Goal: Find specific page/section: Find specific page/section

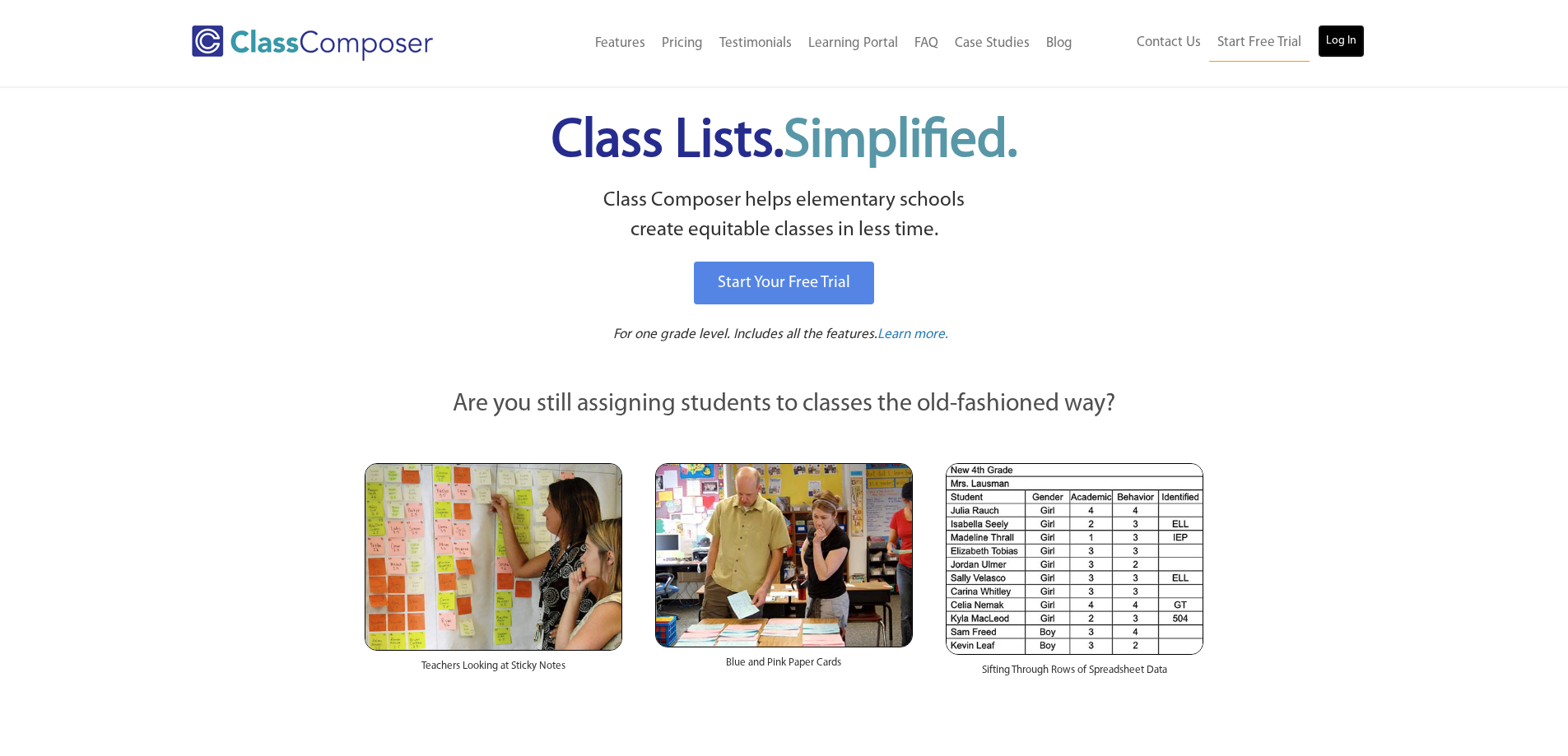
click at [1350, 50] on link "Log In" at bounding box center [1341, 41] width 47 height 33
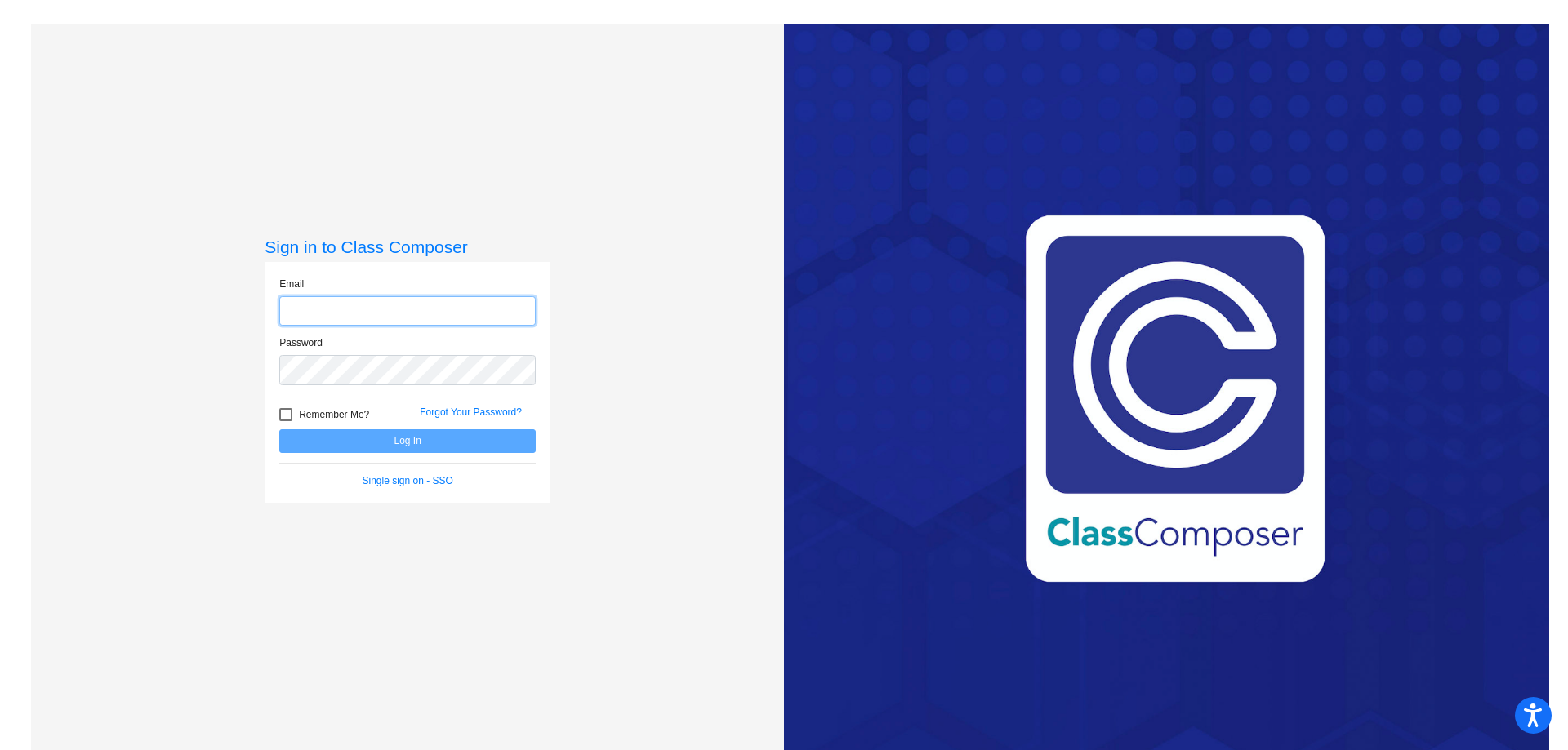
type input "[PERSON_NAME][EMAIL_ADDRESS][PERSON_NAME][DOMAIN_NAME]"
click at [358, 439] on button "Log In" at bounding box center [407, 441] width 256 height 24
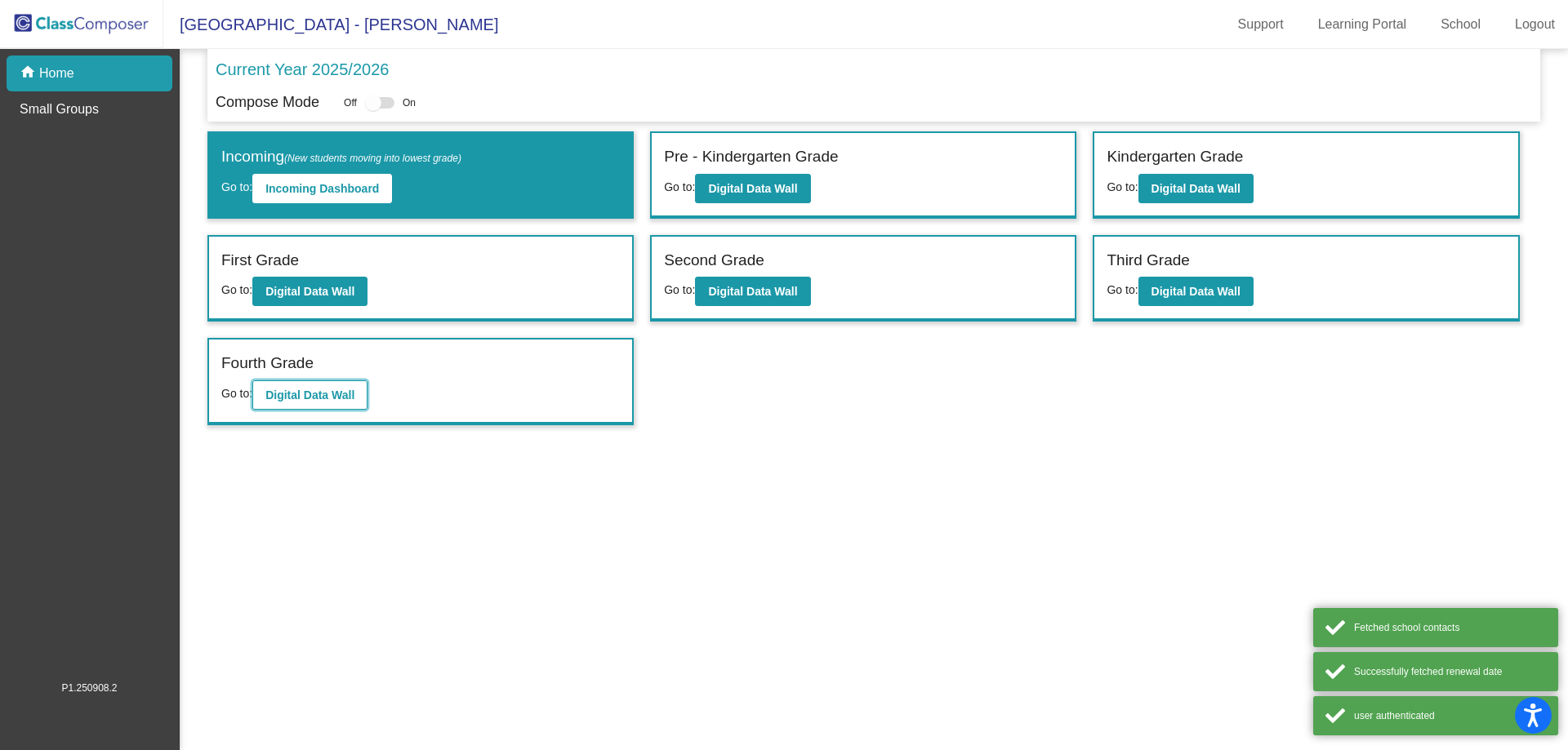
click at [365, 396] on button "Digital Data Wall" at bounding box center [310, 395] width 115 height 29
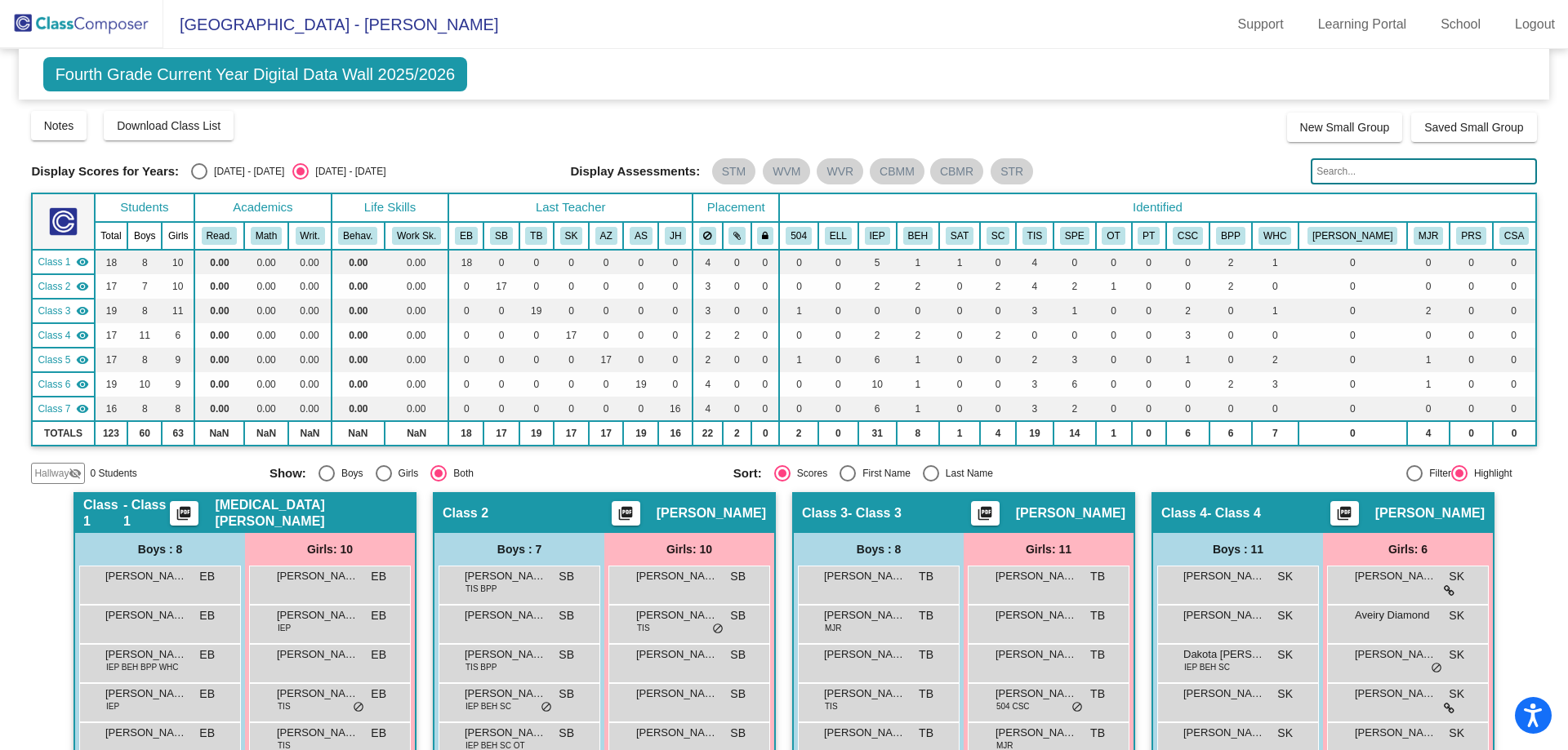
click at [1353, 185] on div "Display Scores for Years: [DATE] - [DATE] [DATE] - [DATE] Grade/Archive Student…" at bounding box center [783, 296] width 1505 height 375
click at [1350, 177] on input "text" at bounding box center [1424, 172] width 225 height 26
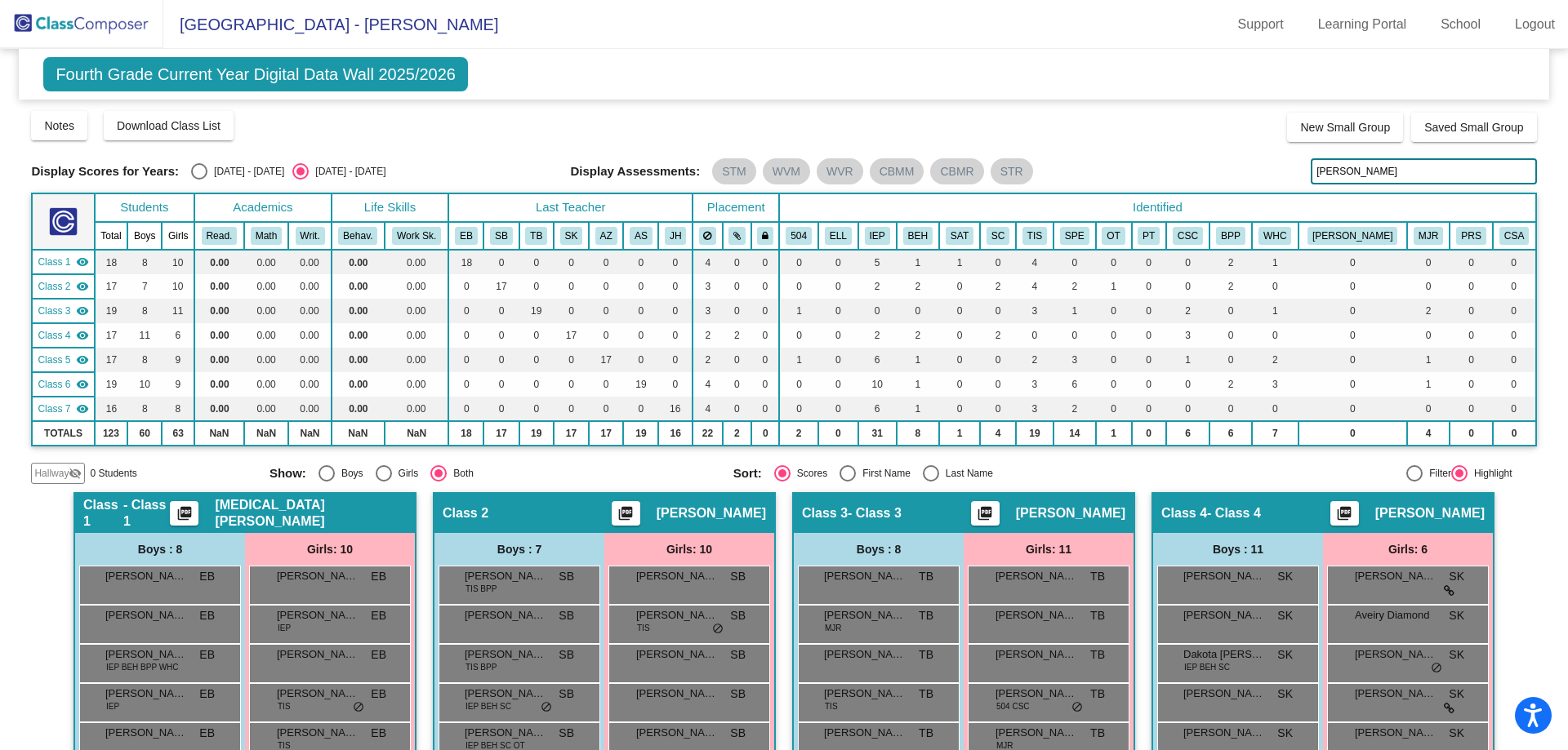
drag, startPoint x: 1412, startPoint y: 173, endPoint x: 1344, endPoint y: 172, distance: 68.0
click at [1344, 172] on input "[PERSON_NAME]" at bounding box center [1424, 172] width 225 height 26
type input "[PERSON_NAME]"
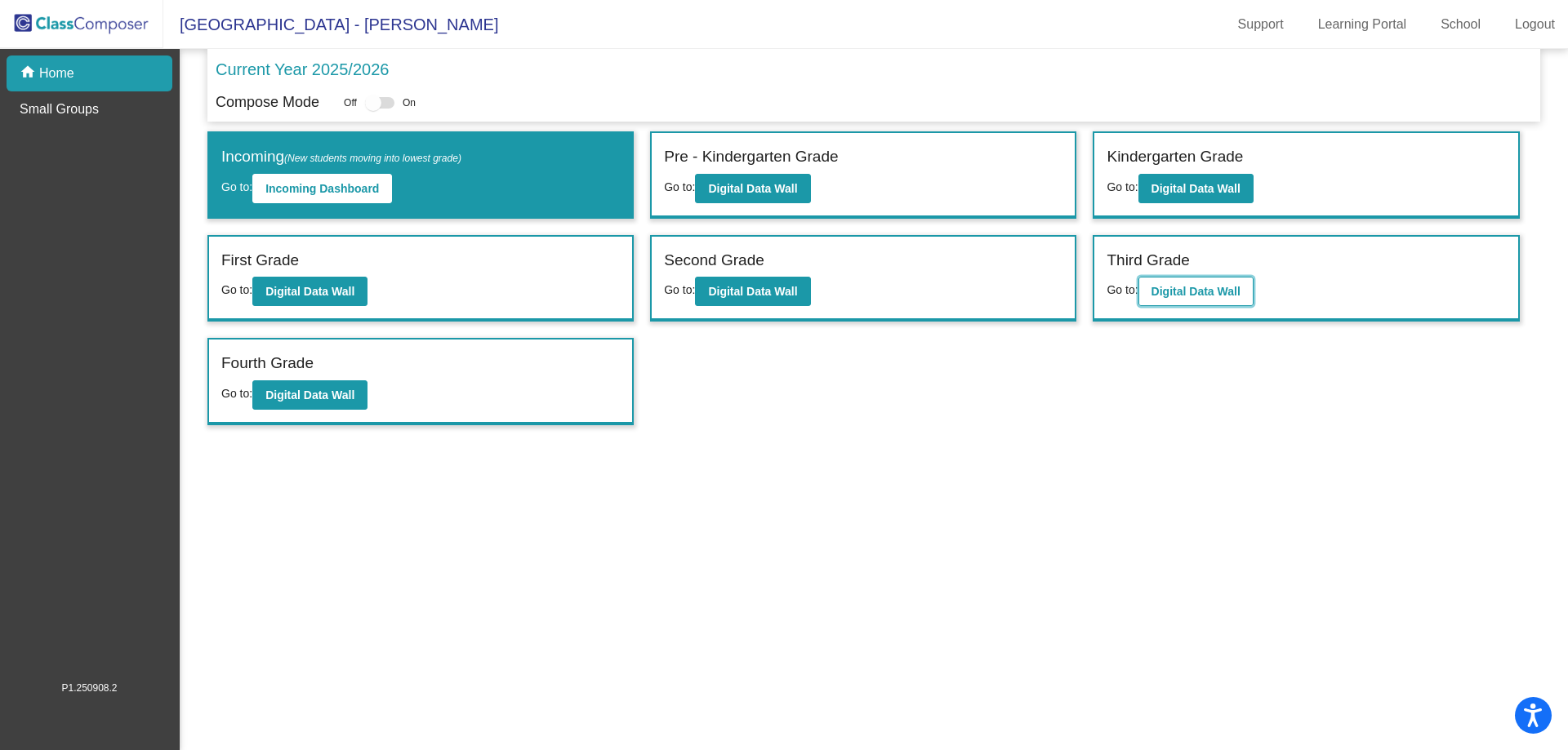
click at [1214, 293] on b "Digital Data Wall" at bounding box center [1196, 291] width 89 height 13
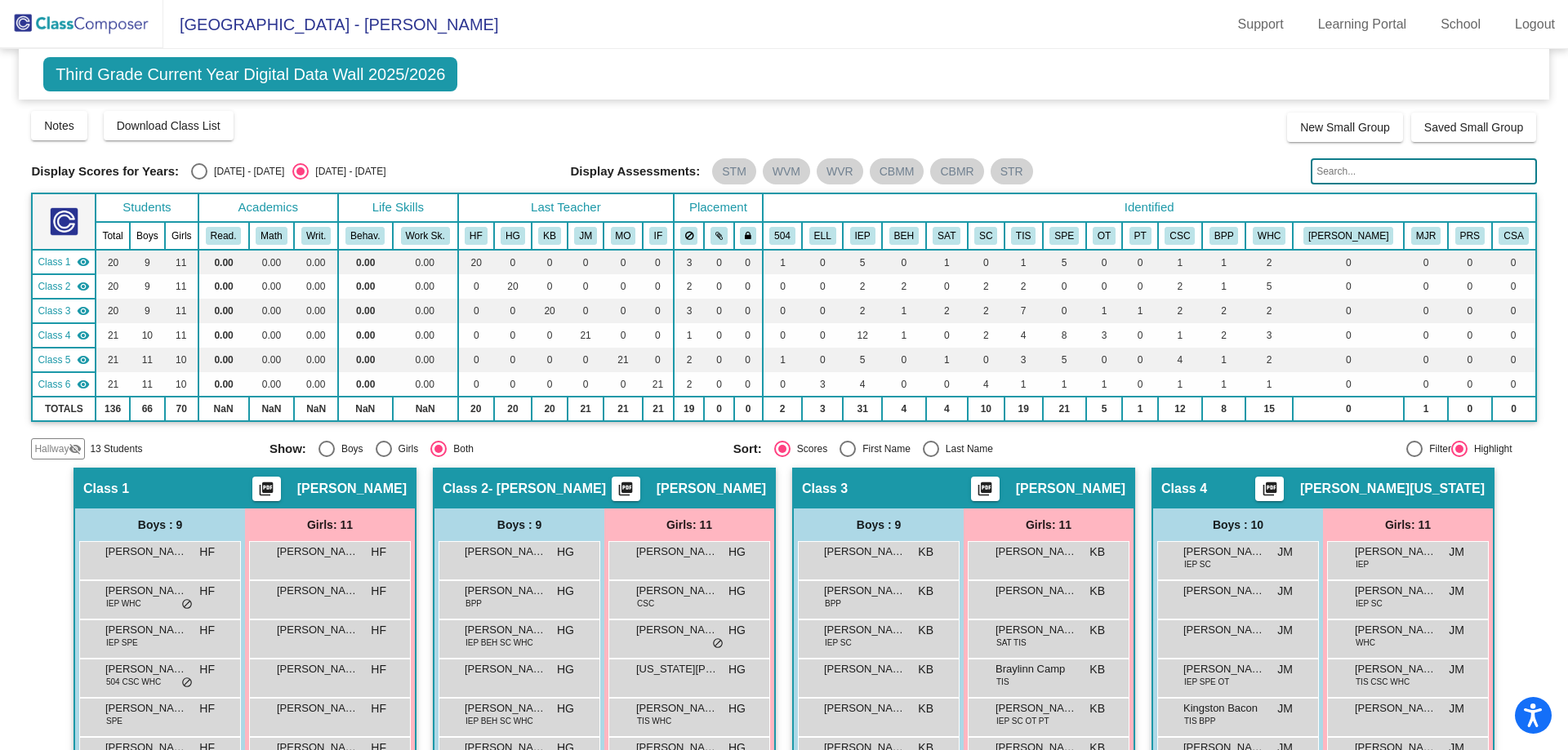
click at [1319, 166] on input "text" at bounding box center [1424, 172] width 225 height 26
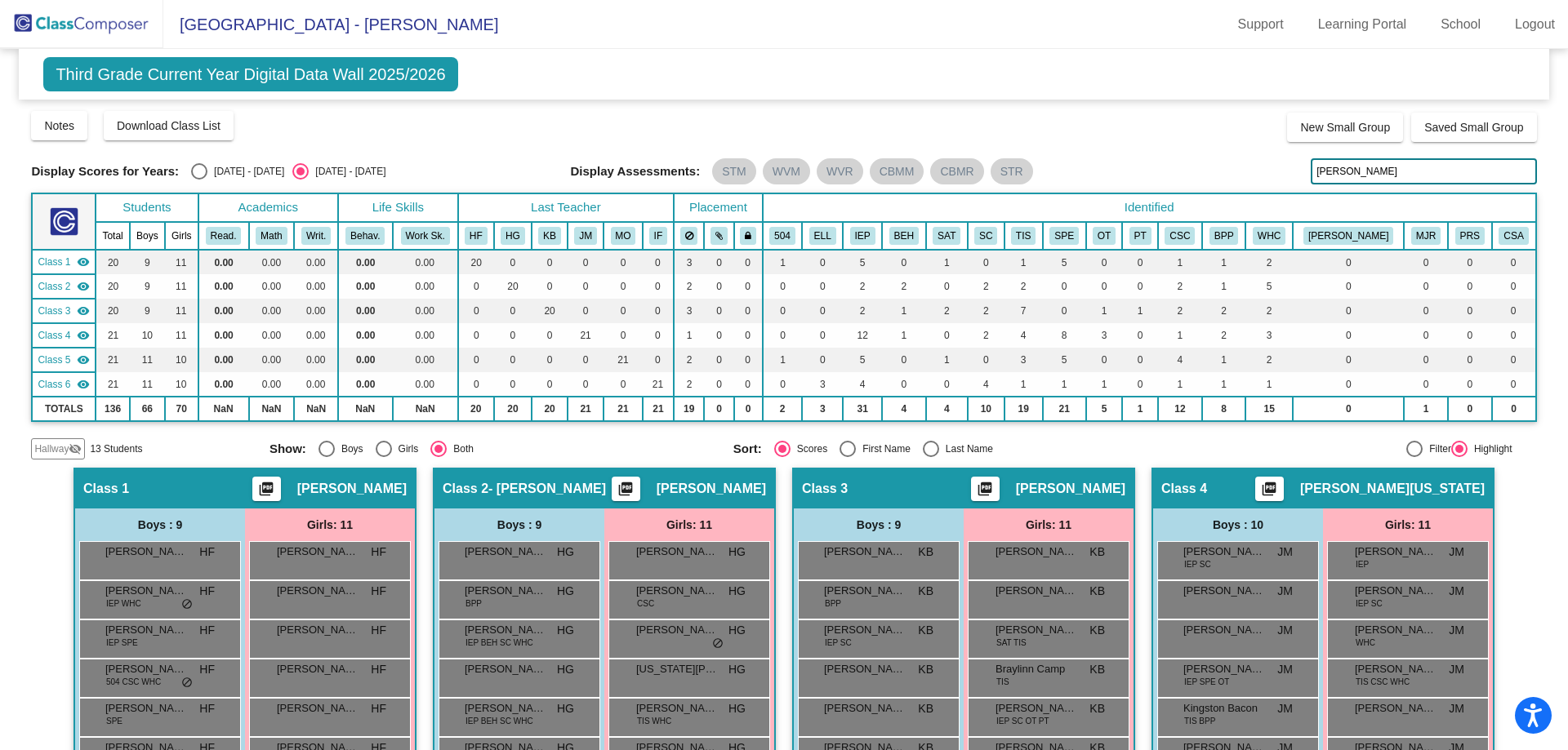
type input "[PERSON_NAME]"
click at [166, 81] on span "Third Grade Current Year Digital Data Wall 2025/2026" at bounding box center [250, 74] width 414 height 34
click at [171, 75] on span "Third Grade Current Year Digital Data Wall 2025/2026" at bounding box center [250, 74] width 414 height 34
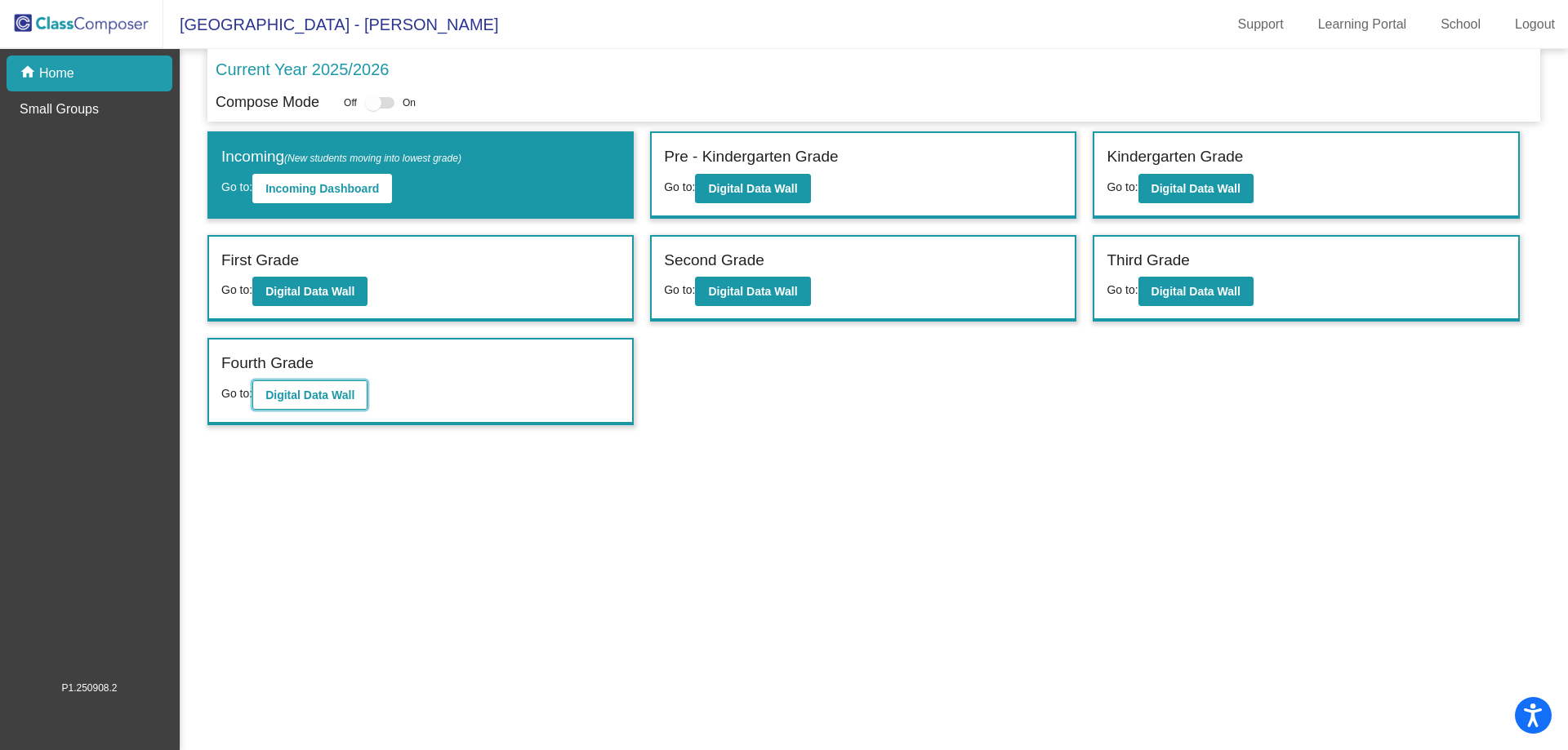
click at [323, 390] on b "Digital Data Wall" at bounding box center [310, 394] width 89 height 13
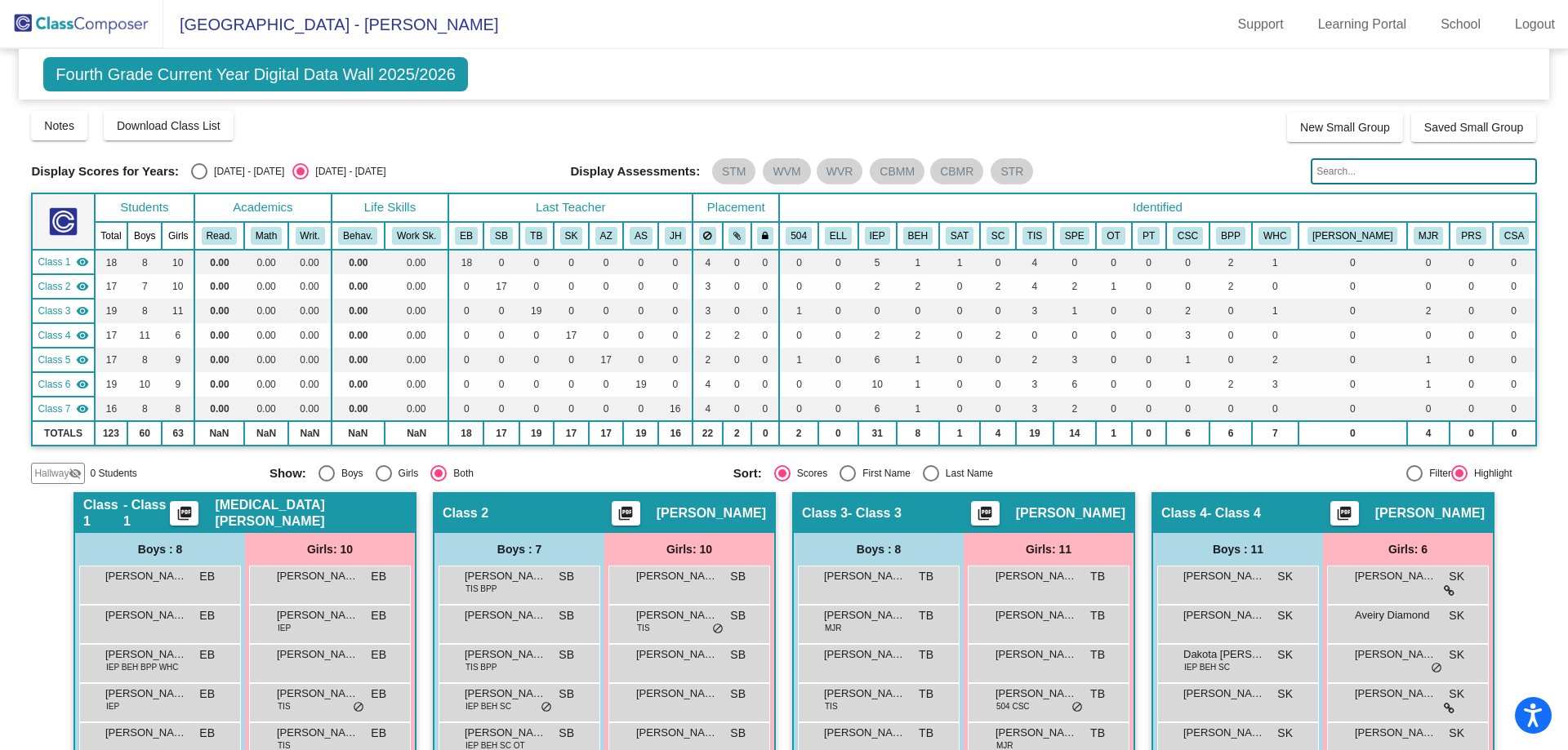
click at [1334, 170] on input "text" at bounding box center [1424, 172] width 225 height 26
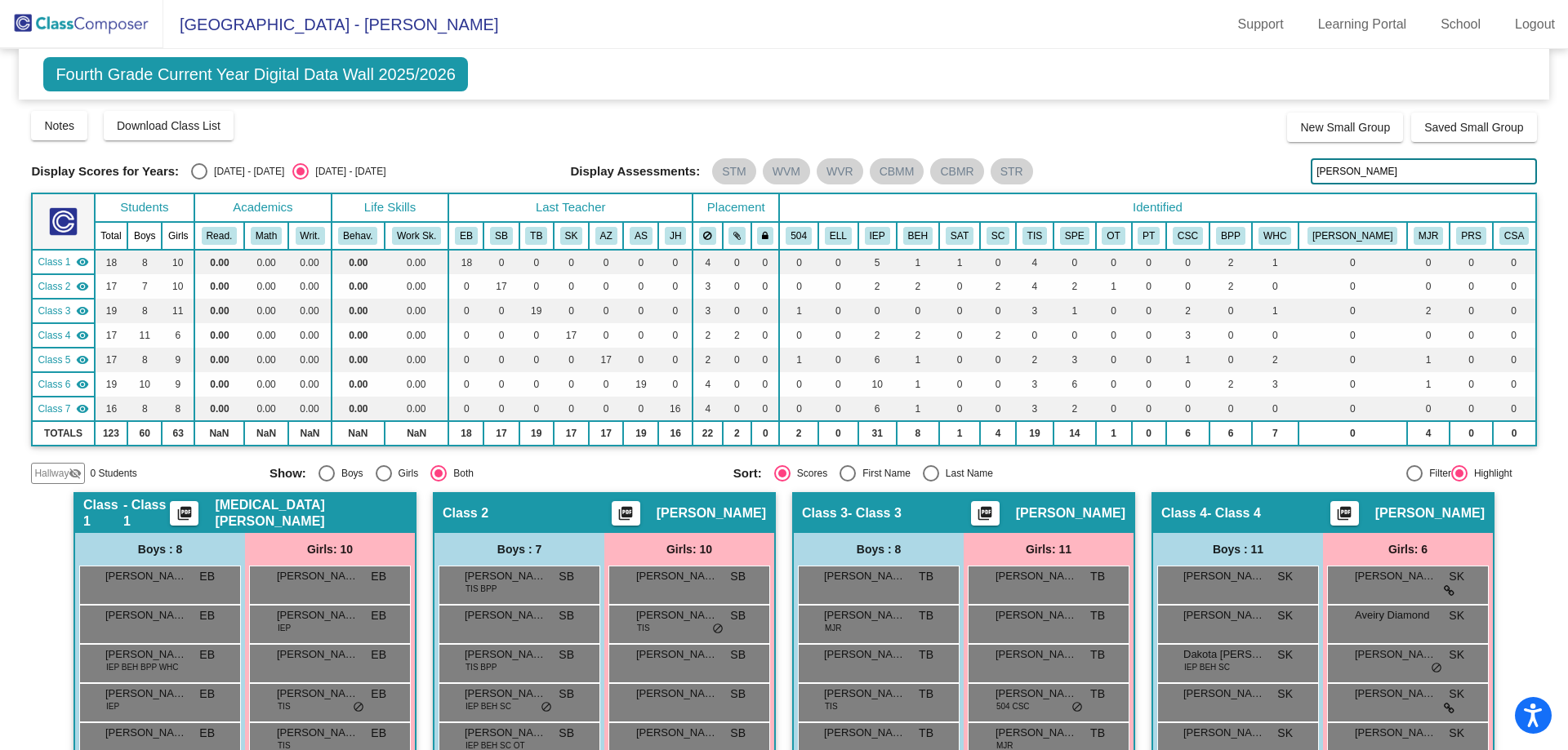
type input "[PERSON_NAME]"
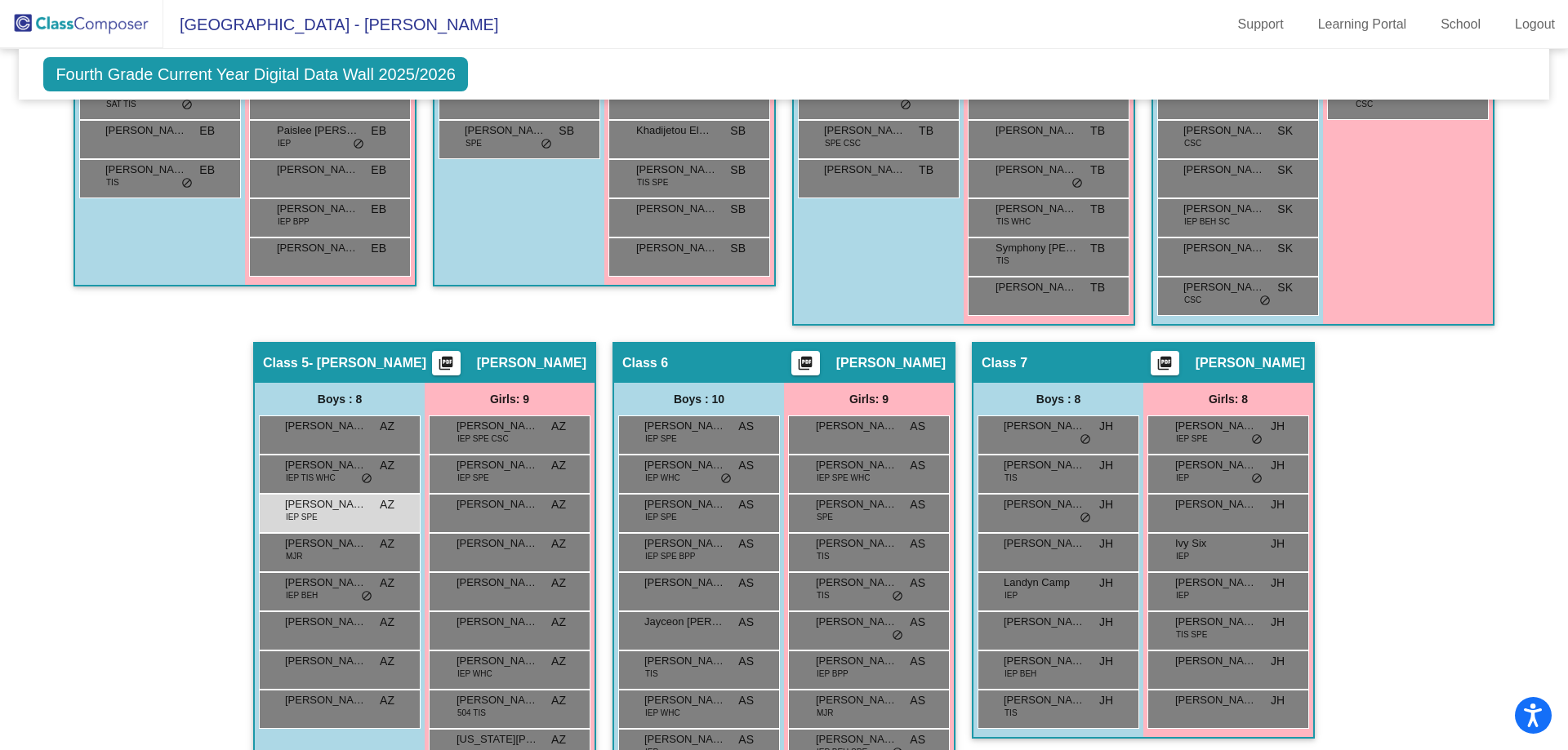
scroll to position [765, 0]
